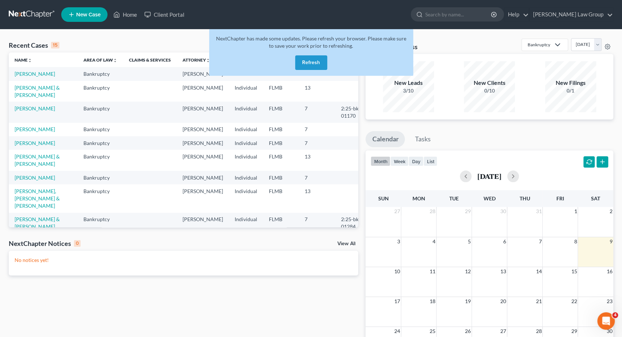
click at [307, 63] on button "Refresh" at bounding box center [311, 62] width 32 height 15
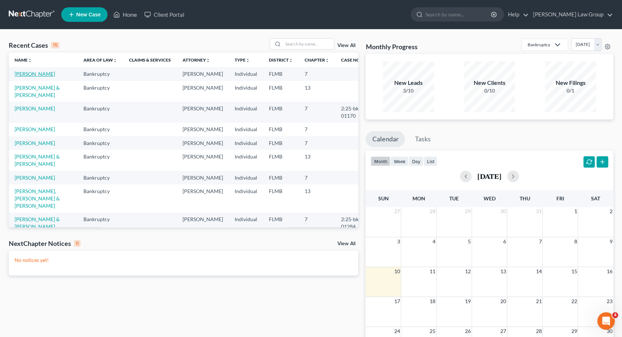
click at [30, 74] on link "[PERSON_NAME]" at bounding box center [35, 74] width 40 height 6
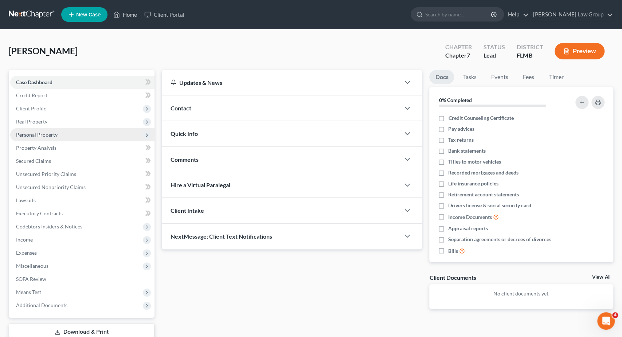
click at [55, 136] on span "Personal Property" at bounding box center [37, 135] width 42 height 6
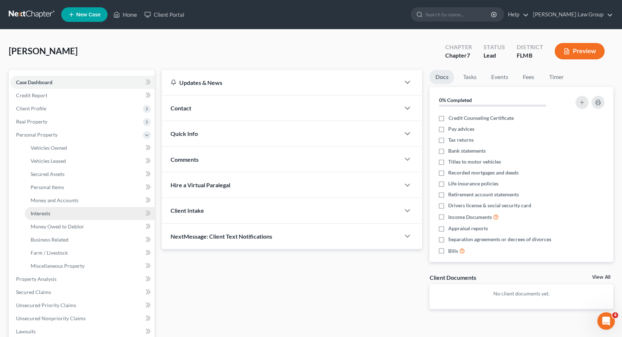
click at [55, 217] on link "Interests" at bounding box center [90, 213] width 130 height 13
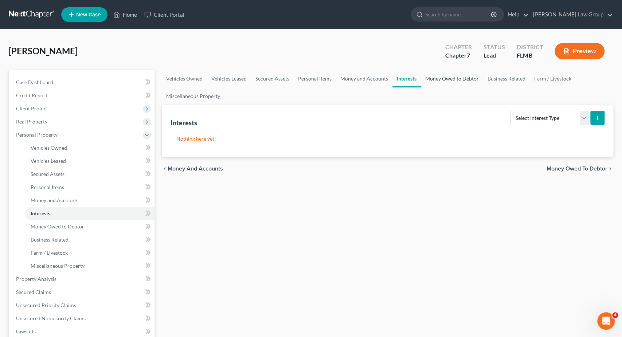
click at [449, 79] on link "Money Owed to Debtor" at bounding box center [452, 78] width 62 height 17
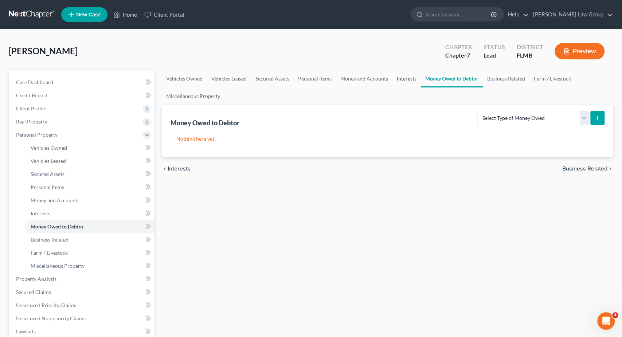
click at [405, 80] on link "Interests" at bounding box center [407, 78] width 28 height 17
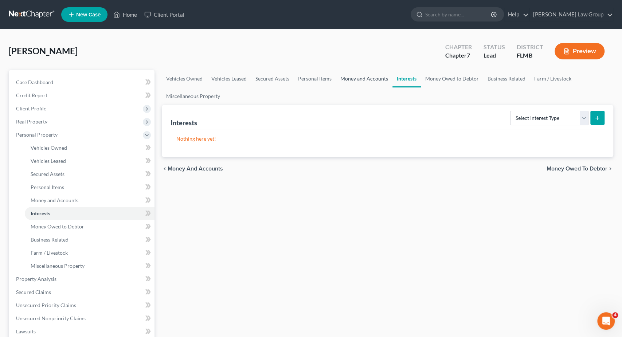
click at [356, 78] on link "Money and Accounts" at bounding box center [364, 78] width 56 height 17
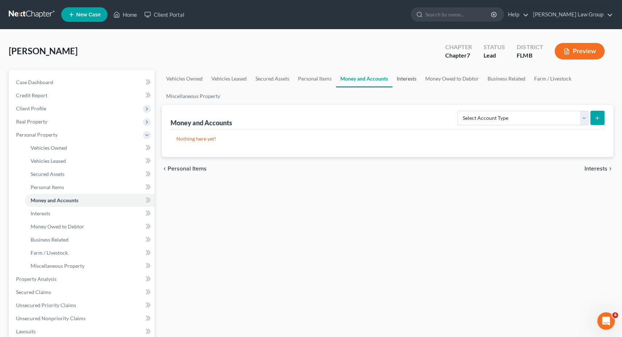
click at [395, 81] on link "Interests" at bounding box center [407, 78] width 28 height 17
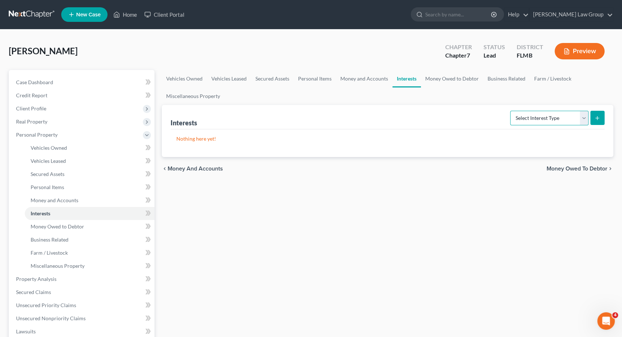
click at [510, 111] on select "Select Interest Type 401K Annuity Bond Education IRA Government Bond Government…" at bounding box center [549, 118] width 78 height 15
select select "annuity"
click option "Annuity" at bounding box center [0, 0] width 0 height 0
click at [598, 124] on button "submit" at bounding box center [597, 118] width 14 height 14
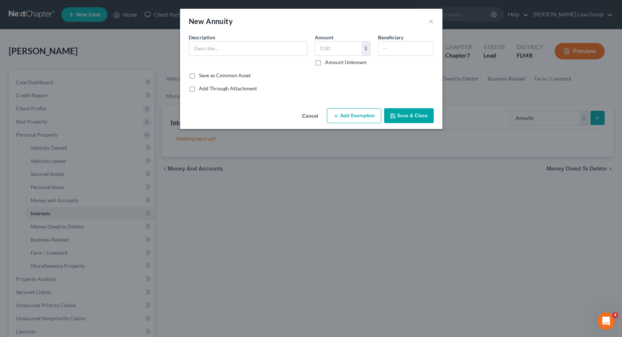
click at [256, 41] on div "Description *" at bounding box center [248, 50] width 126 height 32
click at [255, 47] on input "text" at bounding box center [248, 49] width 118 height 14
click at [255, 47] on input "[PERSON_NAME]" at bounding box center [248, 49] width 118 height 14
type input "TIAA Retirement"
type input "1,012.28"
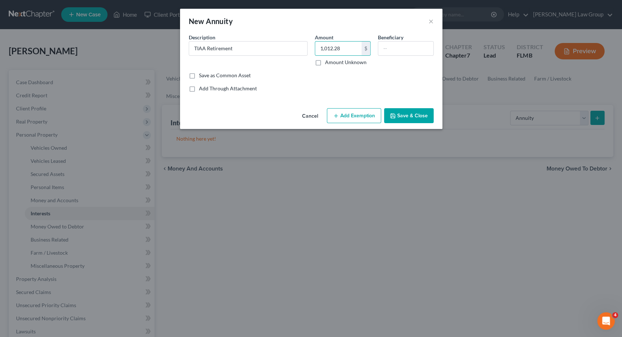
click at [342, 115] on button "Add Exemption" at bounding box center [354, 115] width 54 height 15
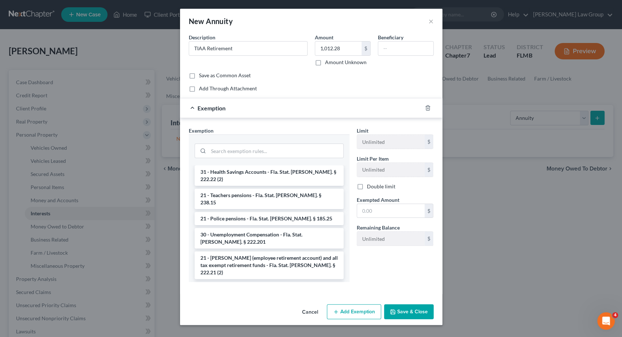
scroll to position [73, 0]
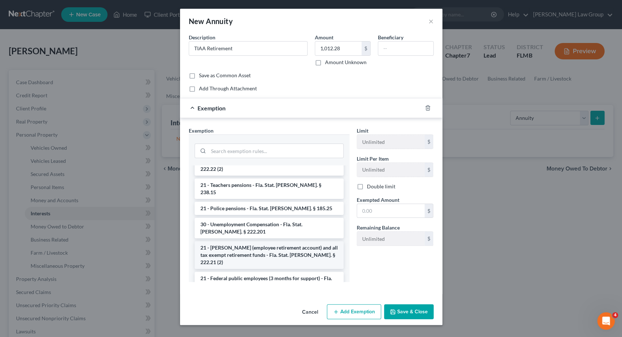
click at [257, 241] on li "21 - [PERSON_NAME] (employee retirement account) and all tax exempt retirement …" at bounding box center [269, 255] width 149 height 28
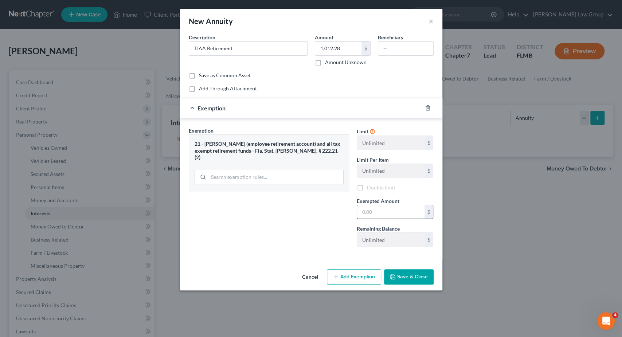
click at [377, 212] on input "text" at bounding box center [390, 212] width 67 height 14
type input "1,012.28"
click at [403, 274] on button "Save & Close" at bounding box center [409, 276] width 50 height 15
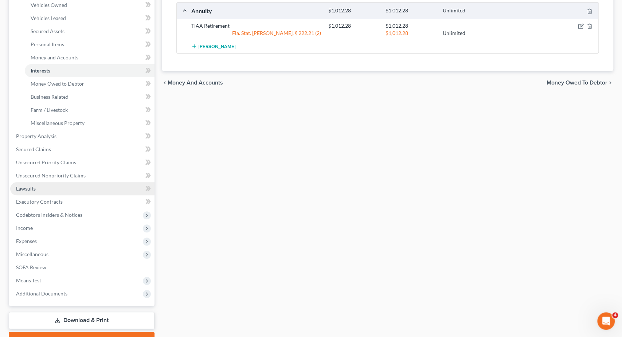
scroll to position [152, 0]
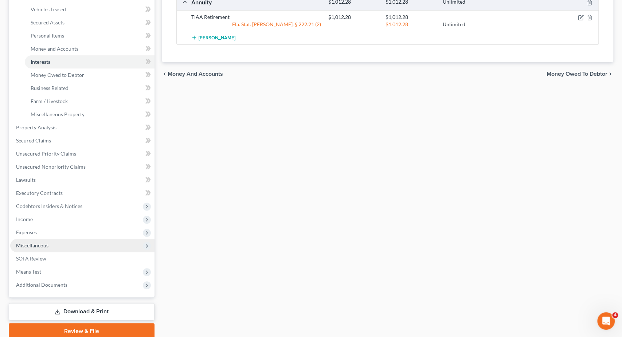
click at [89, 250] on span "Miscellaneous" at bounding box center [82, 245] width 144 height 13
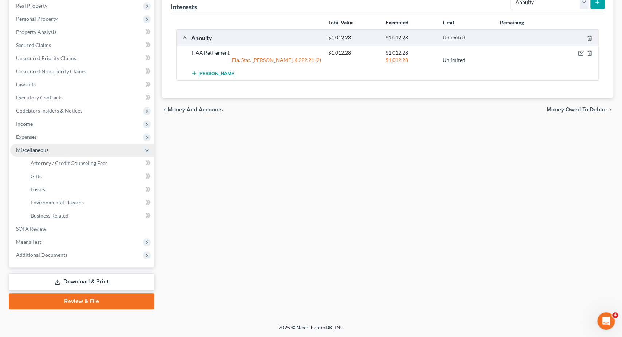
scroll to position [114, 0]
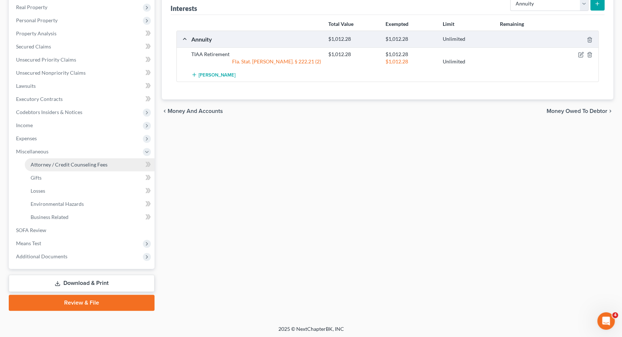
click at [99, 165] on span "Attorney / Credit Counseling Fees" at bounding box center [69, 164] width 77 height 6
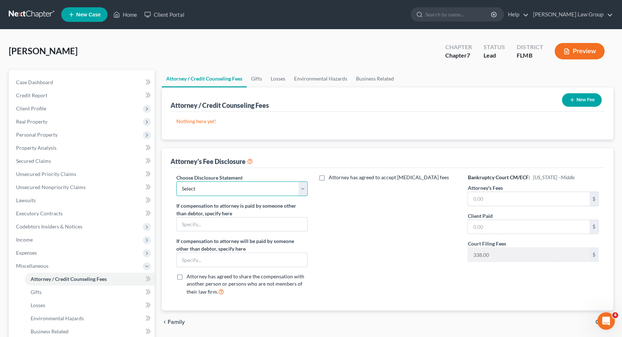
click at [176, 182] on select "Select Disclosure" at bounding box center [241, 189] width 131 height 15
select select "0"
click option "Disclosure" at bounding box center [0, 0] width 0 height 0
click at [496, 194] on input "text" at bounding box center [529, 199] width 122 height 14
type input "1,300"
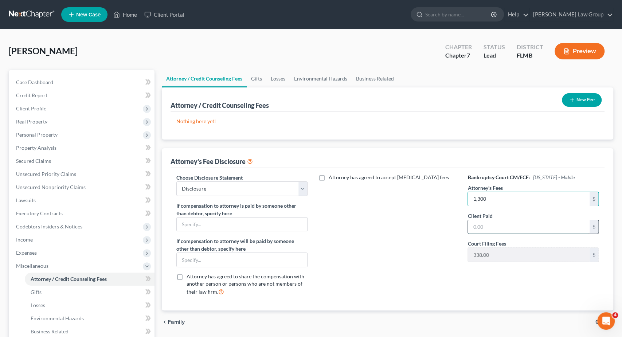
click at [499, 220] on input "text" at bounding box center [529, 227] width 122 height 14
type input "1,300"
click at [580, 100] on button "New Fee" at bounding box center [582, 99] width 40 height 13
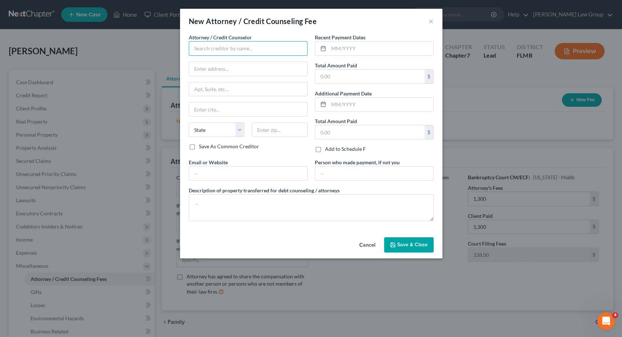
click at [233, 51] on input "text" at bounding box center [248, 48] width 119 height 15
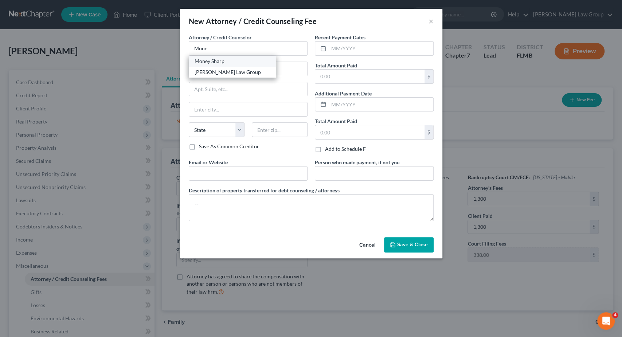
click at [218, 58] on div "Money Sharp" at bounding box center [233, 61] width 76 height 7
type input "Money Sharp"
type input "[STREET_ADDRESS][PERSON_NAME]"
type input "[GEOGRAPHIC_DATA]"
select select "14"
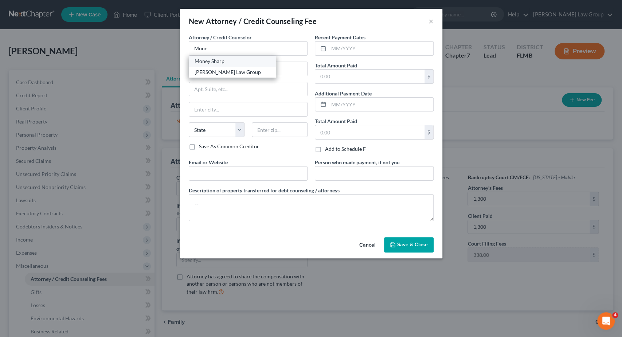
type input "60601"
